Goal: Navigation & Orientation: Find specific page/section

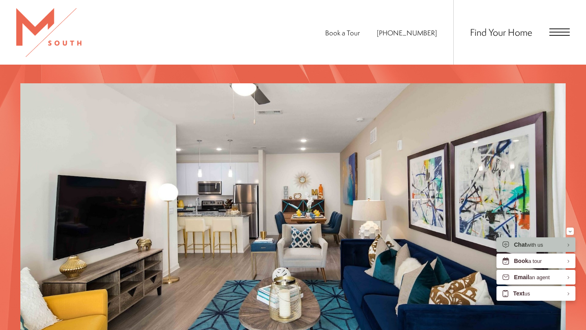
scroll to position [635, 0]
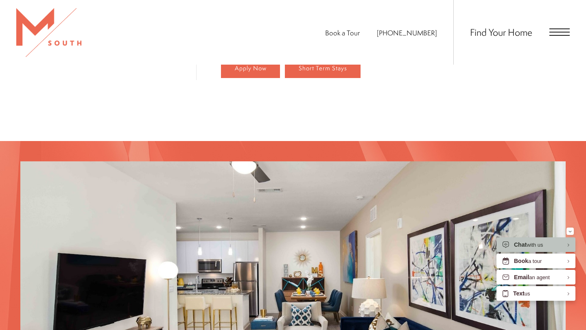
click at [551, 37] on div "Find Your Home" at bounding box center [511, 32] width 116 height 65
click at [552, 29] on span "Open Menu" at bounding box center [559, 28] width 20 height 1
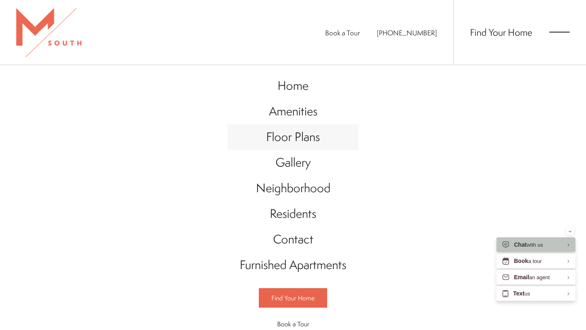
click at [287, 142] on span "Floor Plans" at bounding box center [293, 137] width 54 height 17
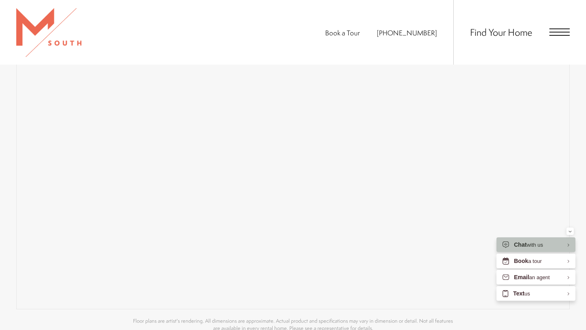
scroll to position [638, 0]
